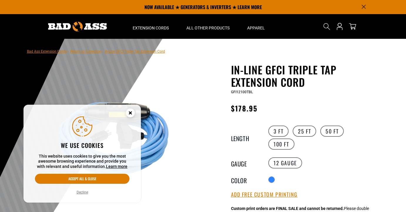
click at [191, 117] on main-product-gallery "1 of 3 Previous Next 1" at bounding box center [114, 176] width 167 height 227
click at [132, 112] on circle "Cookie Consent" at bounding box center [130, 112] width 9 height 9
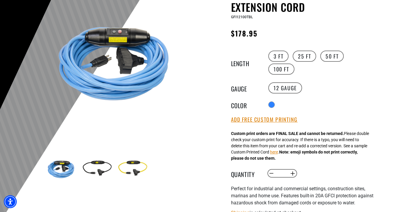
scroll to position [76, 0]
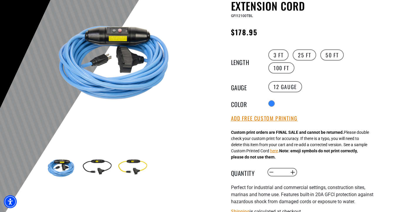
click at [105, 162] on img at bounding box center [97, 167] width 34 height 34
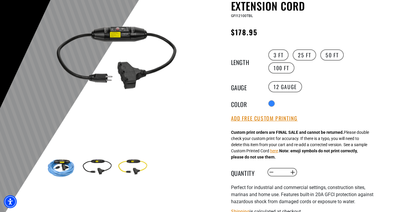
click at [130, 167] on img at bounding box center [132, 167] width 34 height 34
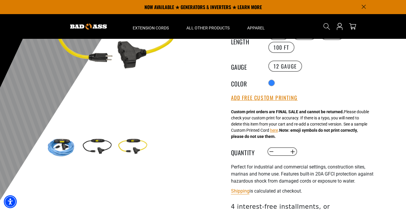
scroll to position [89, 0]
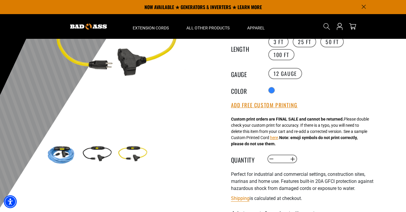
click at [102, 151] on img at bounding box center [97, 154] width 34 height 34
click at [133, 150] on img at bounding box center [132, 154] width 34 height 34
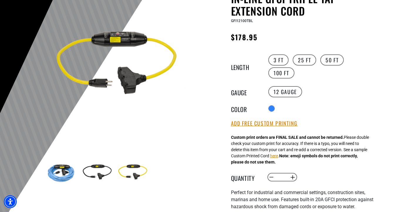
scroll to position [71, 0]
click at [283, 58] on label "3 FT" at bounding box center [278, 59] width 20 height 11
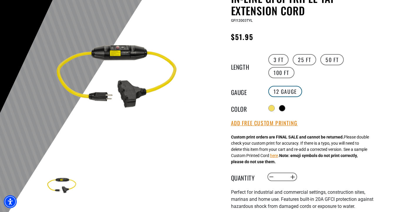
click at [277, 87] on label "12 Gauge" at bounding box center [285, 91] width 34 height 11
click at [280, 92] on label "12 Gauge" at bounding box center [285, 91] width 34 height 11
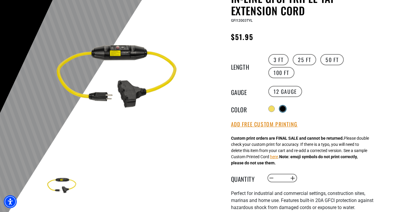
click at [285, 109] on div "products.product.variant_sold_out_or_unavailable" at bounding box center [283, 109] width 6 height 6
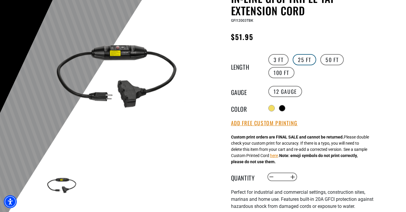
click at [300, 61] on label "25 FT" at bounding box center [304, 59] width 23 height 11
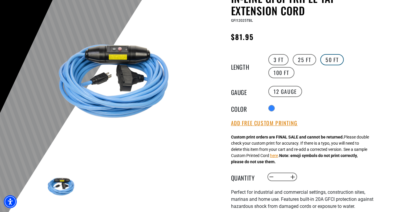
click at [337, 58] on label "50 FT" at bounding box center [331, 59] width 23 height 11
click at [281, 59] on label "3 FT" at bounding box center [278, 59] width 20 height 11
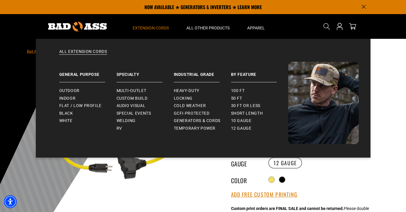
click at [152, 31] on summary "Extension Cords" at bounding box center [151, 26] width 54 height 25
click at [70, 97] on span "Indoor" at bounding box center [67, 98] width 16 height 5
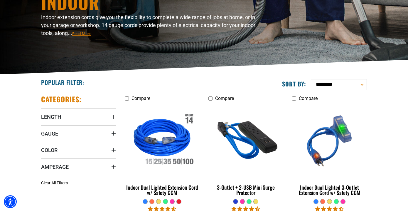
scroll to position [75, 0]
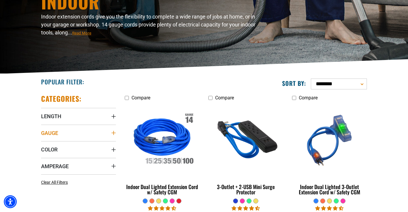
click at [53, 132] on span "Gauge" at bounding box center [49, 132] width 17 height 7
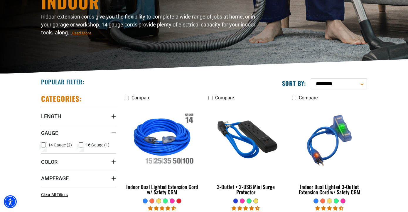
click at [42, 143] on icon at bounding box center [43, 145] width 5 height 8
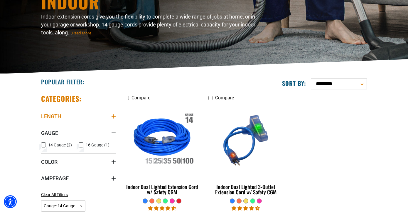
click at [59, 117] on span "Length" at bounding box center [51, 116] width 20 height 7
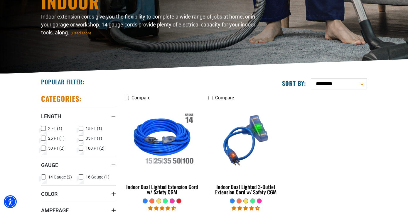
click at [44, 128] on icon at bounding box center [43, 129] width 5 height 8
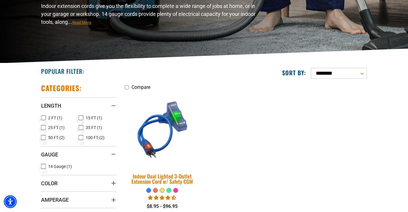
scroll to position [90, 0]
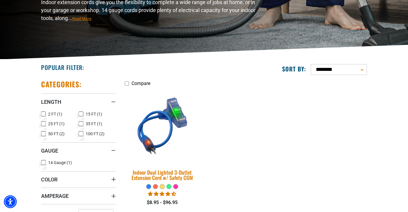
click at [157, 180] on div "Indoor Dual Lighted 3-Outlet Extension Cord w/ Safety CGM" at bounding box center [162, 174] width 75 height 11
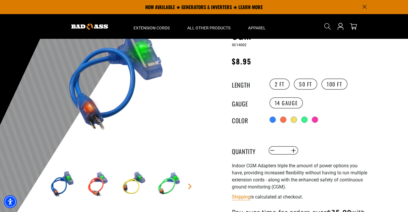
scroll to position [54, 0]
